Goal: Task Accomplishment & Management: Manage account settings

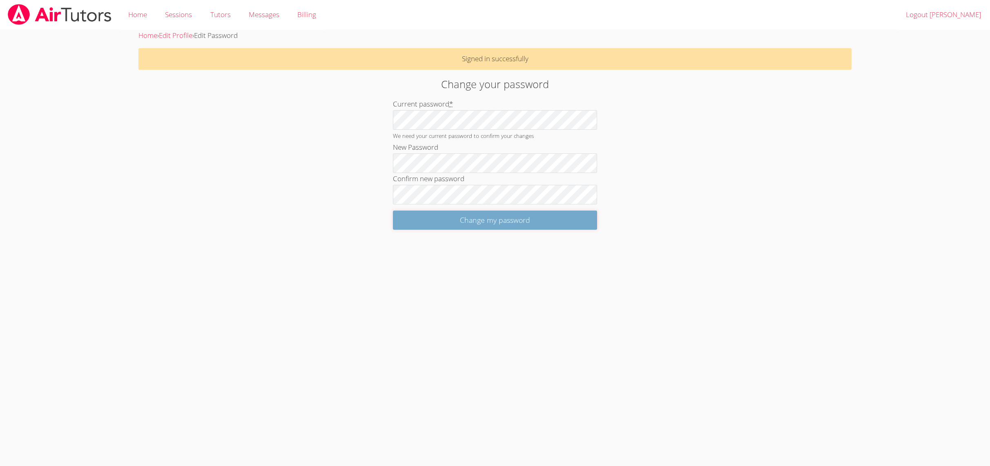
click at [405, 216] on input "Change my password" at bounding box center [495, 220] width 204 height 19
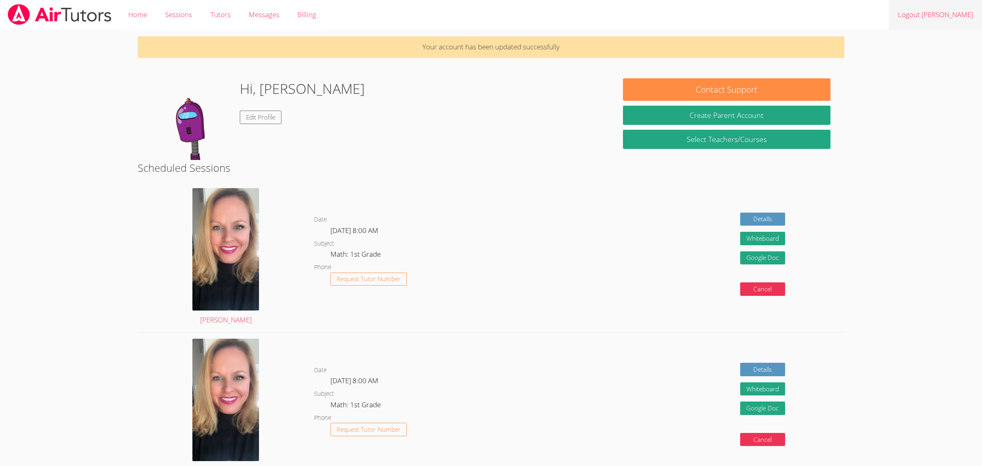
click at [939, 19] on link "Logout [PERSON_NAME]" at bounding box center [934, 15] width 93 height 30
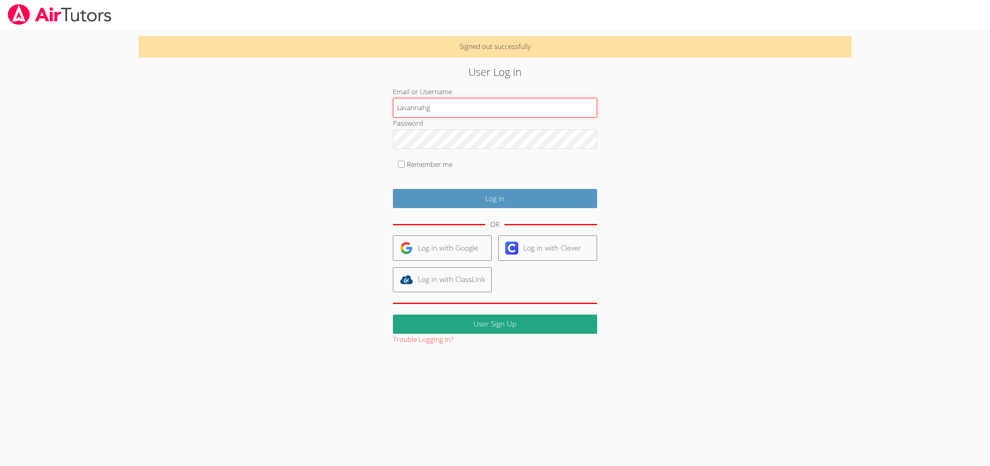
type input "savannahg"
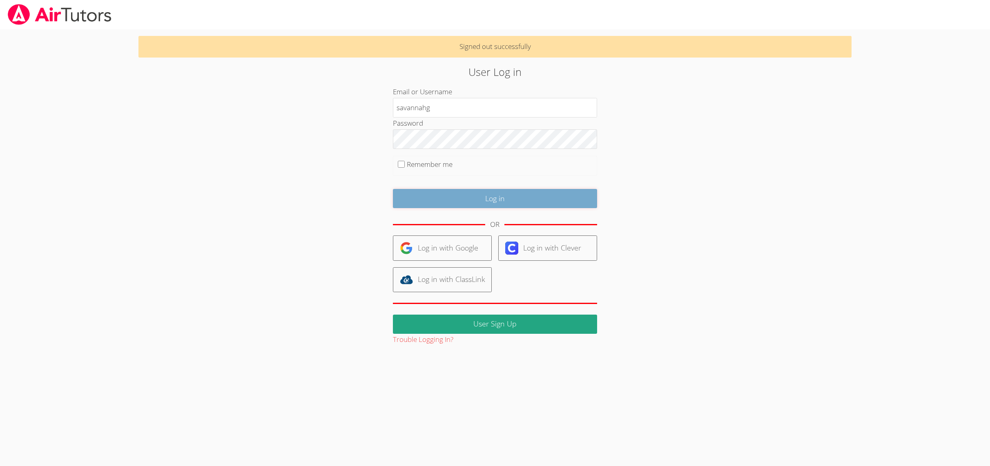
click at [428, 201] on input "Log in" at bounding box center [495, 198] width 204 height 19
